Goal: Obtain resource: Download file/media

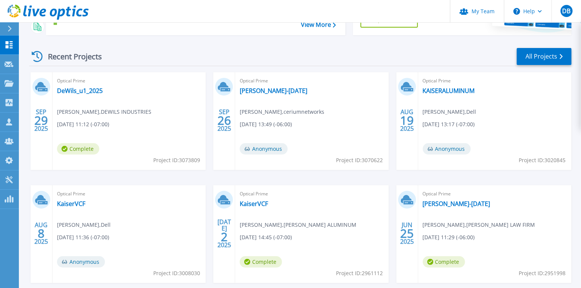
scroll to position [130, 0]
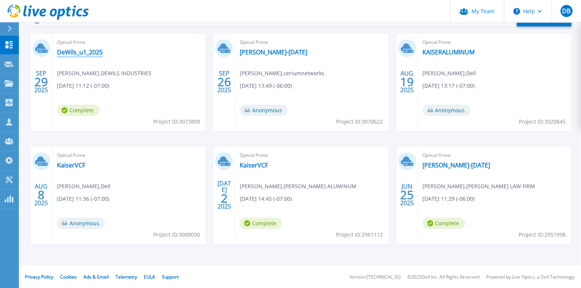
click at [87, 52] on link "DeWils_u1_2025" at bounding box center [80, 52] width 46 height 8
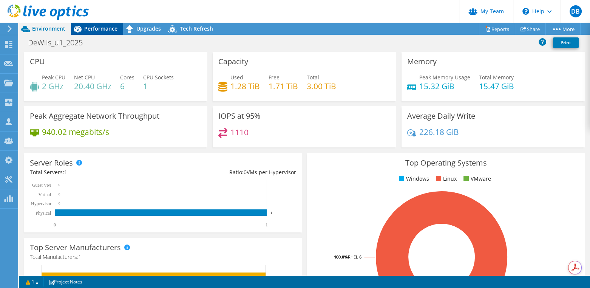
click at [109, 31] on span "Performance" at bounding box center [100, 28] width 33 height 7
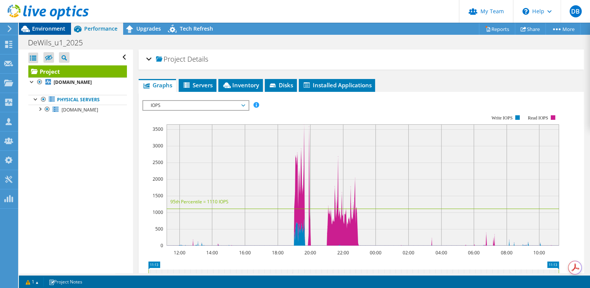
click at [57, 28] on span "Environment" at bounding box center [48, 28] width 33 height 7
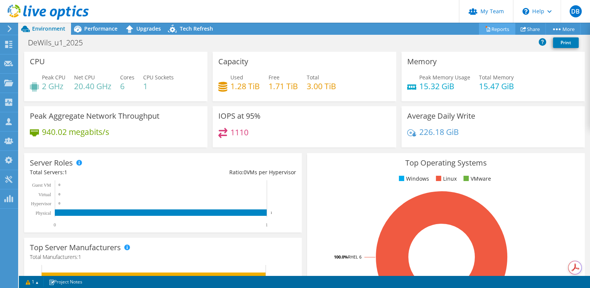
click at [500, 30] on link "Reports" at bounding box center [497, 29] width 36 height 12
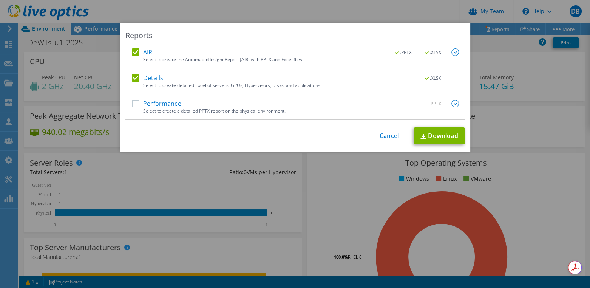
click at [132, 102] on label "Performance" at bounding box center [156, 104] width 49 height 8
click at [0, 0] on input "Performance" at bounding box center [0, 0] width 0 height 0
click at [452, 103] on img at bounding box center [456, 104] width 8 height 8
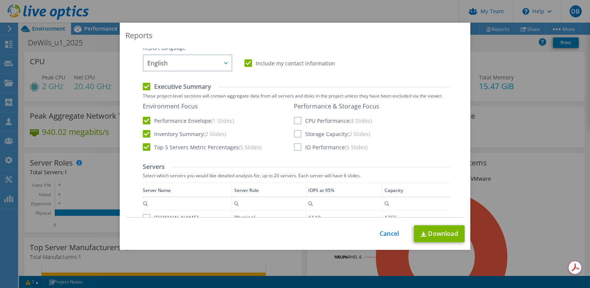
scroll to position [170, 0]
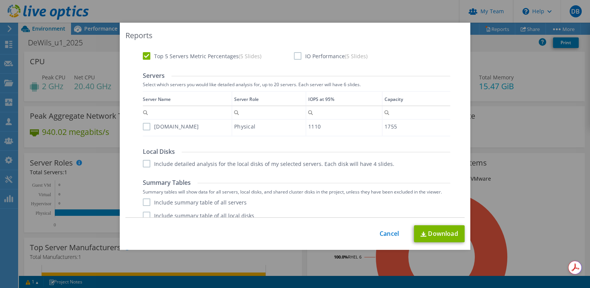
click at [143, 125] on label "u1.dewils.com" at bounding box center [171, 127] width 56 height 8
click at [0, 0] on input "u1.dewils.com" at bounding box center [0, 0] width 0 height 0
click at [143, 166] on label "Include detailed analysis for the local disks of my selected servers. Each disk…" at bounding box center [269, 164] width 252 height 8
click at [0, 0] on input "Include detailed analysis for the local disks of my selected servers. Each disk…" at bounding box center [0, 0] width 0 height 0
click at [143, 199] on label "Include summary table of all servers" at bounding box center [195, 202] width 104 height 8
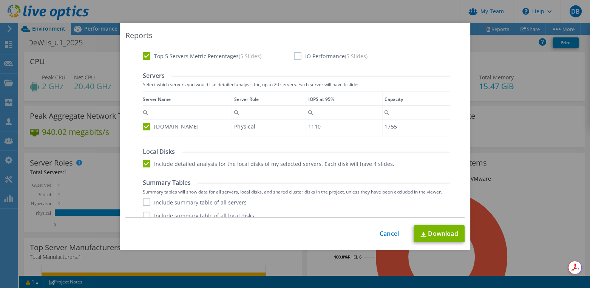
click at [0, 0] on input "Include summary table of all servers" at bounding box center [0, 0] width 0 height 0
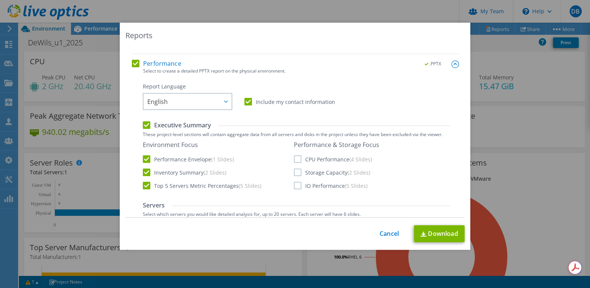
scroll to position [0, 0]
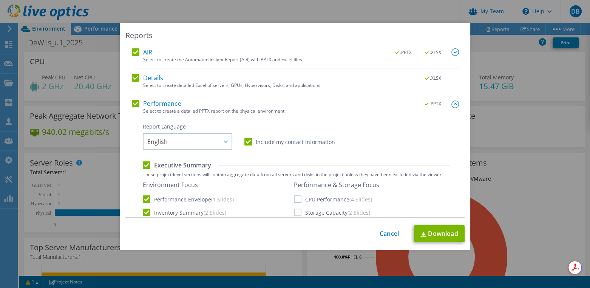
click at [294, 200] on label "CPU Performance (4 Slides)" at bounding box center [333, 199] width 78 height 8
click at [0, 0] on input "CPU Performance (4 Slides)" at bounding box center [0, 0] width 0 height 0
click at [295, 211] on label "Storage Capacity (2 Slides)" at bounding box center [332, 213] width 76 height 8
click at [0, 0] on input "Storage Capacity (2 Slides)" at bounding box center [0, 0] width 0 height 0
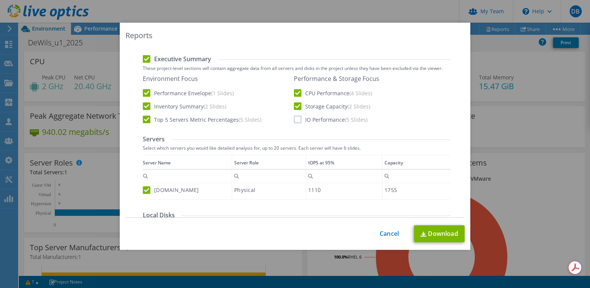
scroll to position [113, 0]
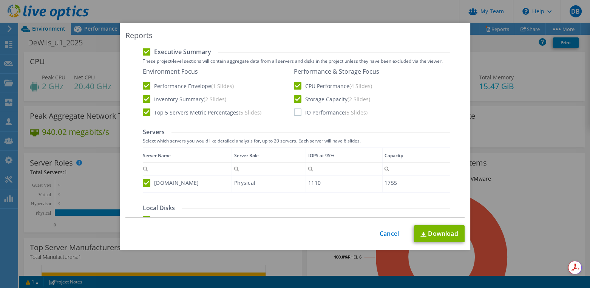
click at [295, 112] on label "IO Performance (5 Slides)" at bounding box center [331, 112] width 74 height 8
click at [0, 0] on input "IO Performance (5 Slides)" at bounding box center [0, 0] width 0 height 0
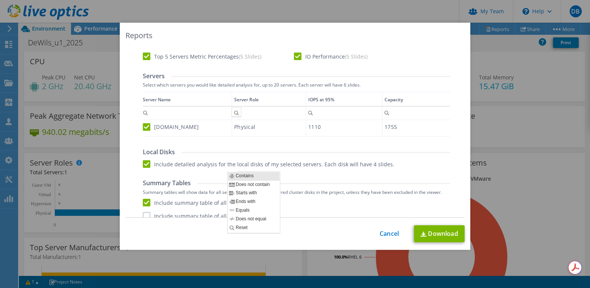
scroll to position [190, 0]
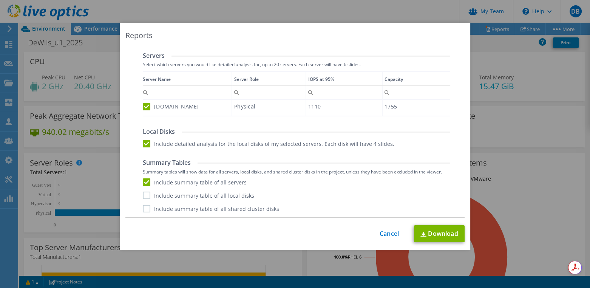
click at [143, 195] on label "Include summary table of all local disks" at bounding box center [198, 196] width 111 height 8
click at [0, 0] on input "Include summary table of all local disks" at bounding box center [0, 0] width 0 height 0
drag, startPoint x: 144, startPoint y: 207, endPoint x: 159, endPoint y: 210, distance: 15.1
click at [144, 206] on label "Include summary table of all shared cluster disks" at bounding box center [211, 209] width 136 height 8
click at [0, 0] on input "Include summary table of all shared cluster disks" at bounding box center [0, 0] width 0 height 0
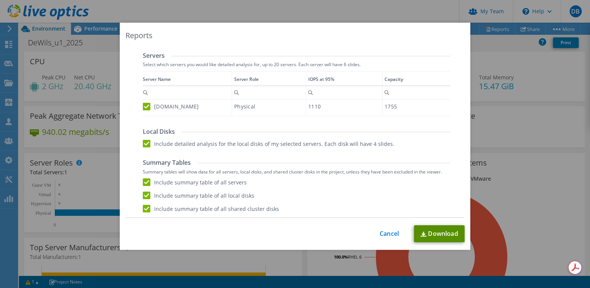
click at [436, 235] on link "Download" at bounding box center [439, 233] width 51 height 17
click at [383, 233] on link "Cancel" at bounding box center [389, 233] width 19 height 7
